Goal: Navigation & Orientation: Find specific page/section

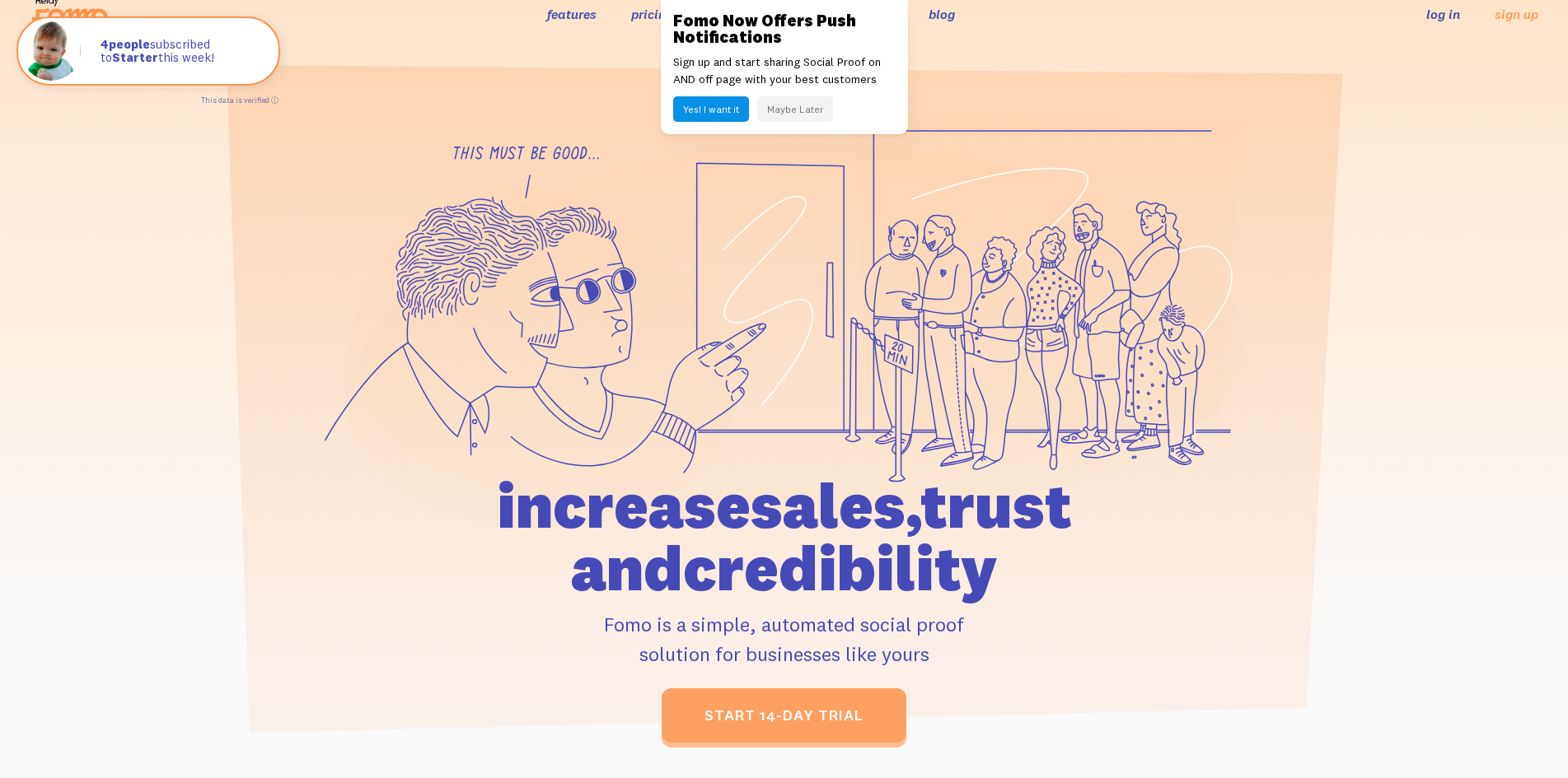
scroll to position [34, 0]
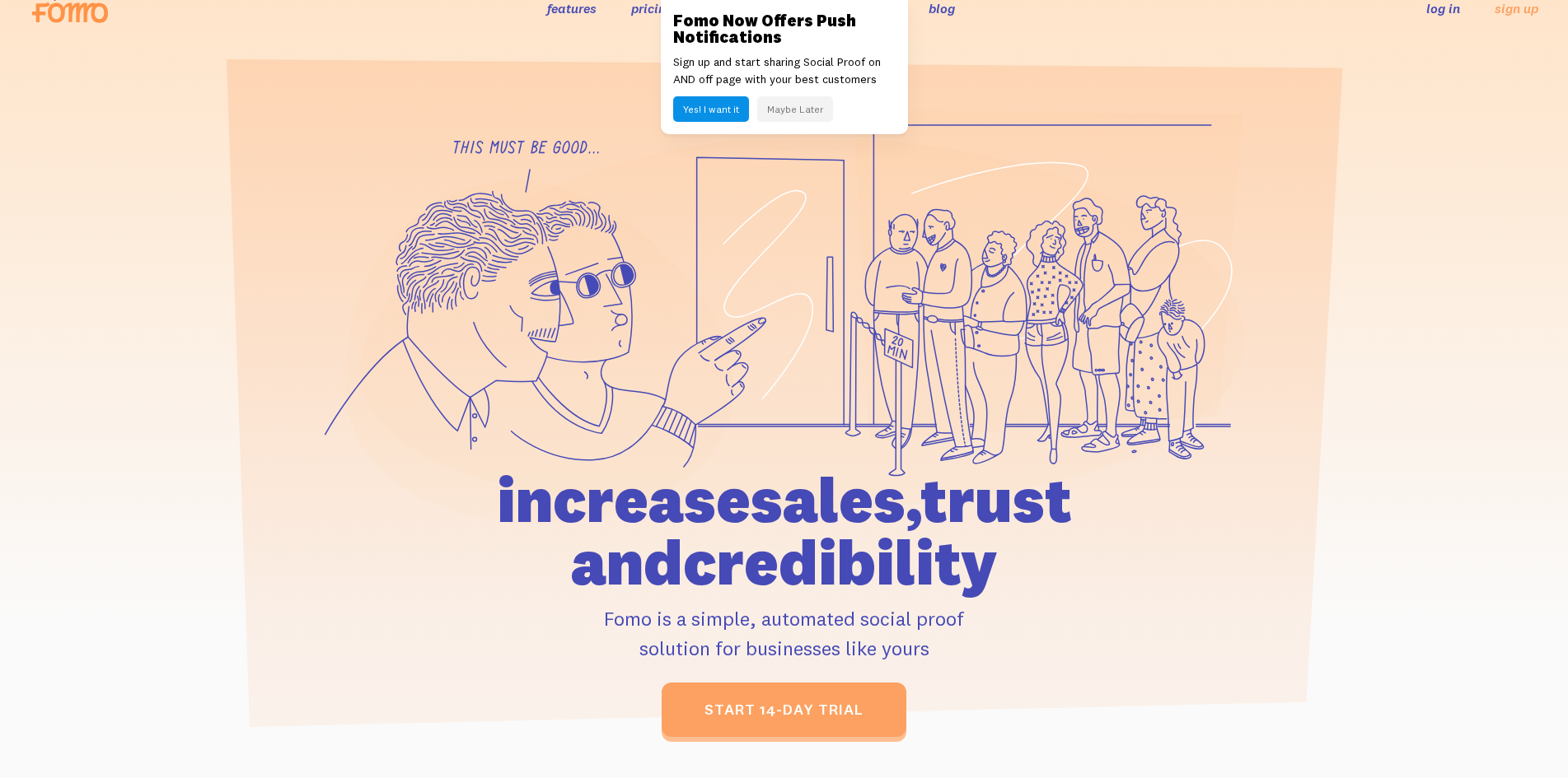
click at [854, 5] on div "Fomo Now Offers Push Notifications Sign up and start sharing Social Proof on AN…" at bounding box center [784, 67] width 247 height 134
click at [37, 269] on link at bounding box center [784, 389] width 1568 height 778
